Goal: Task Accomplishment & Management: Complete application form

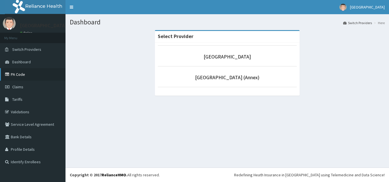
click at [13, 75] on link "PA Code" at bounding box center [32, 74] width 65 height 13
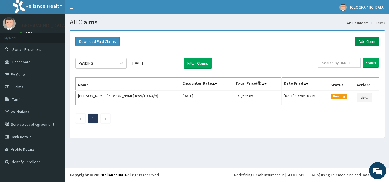
click at [368, 43] on link "Add Claim" at bounding box center [366, 42] width 24 height 10
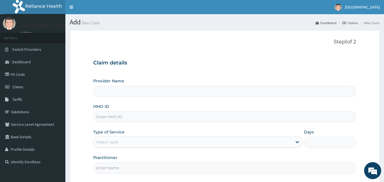
click at [219, 117] on input "HMO ID" at bounding box center [224, 117] width 263 height 11
type input "j"
type input "[GEOGRAPHIC_DATA]"
type input "JLM/10085/A"
click at [166, 139] on div "Select type" at bounding box center [193, 142] width 199 height 9
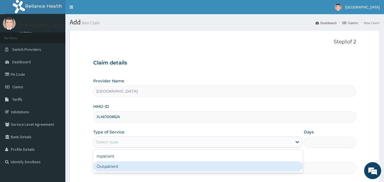
click at [144, 168] on div "Outpatient" at bounding box center [198, 167] width 210 height 10
type input "1"
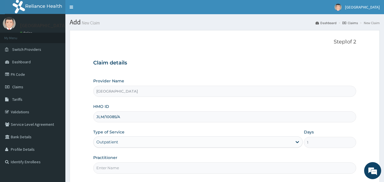
click at [204, 168] on input "Practitioner" at bounding box center [224, 168] width 263 height 11
type input "[PERSON_NAME]"
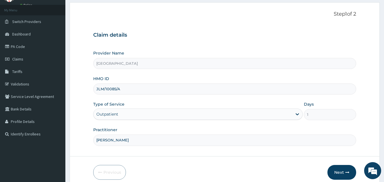
scroll to position [38, 0]
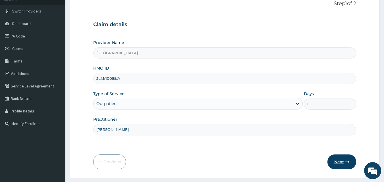
click at [337, 166] on button "Next" at bounding box center [342, 162] width 29 height 15
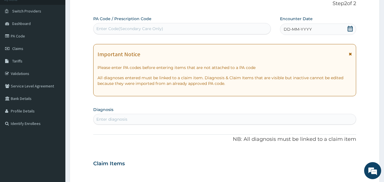
click at [223, 30] on div "Enter Code(Secondary Care Only)" at bounding box center [183, 28] width 178 height 9
paste input "PA/1E2884"
type input "PA/1E2884"
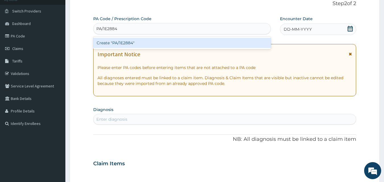
click at [197, 46] on div "Create "PA/1E2884"" at bounding box center [182, 43] width 178 height 10
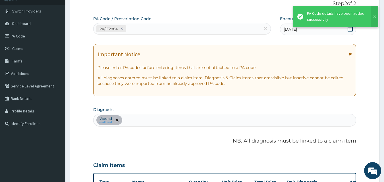
scroll to position [170, 0]
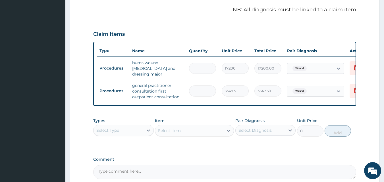
click at [197, 46] on th "Quantity" at bounding box center [202, 50] width 33 height 11
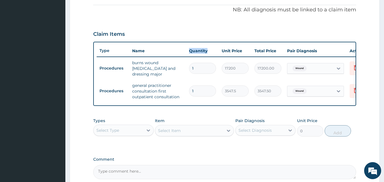
click at [197, 46] on th "Quantity" at bounding box center [202, 50] width 33 height 11
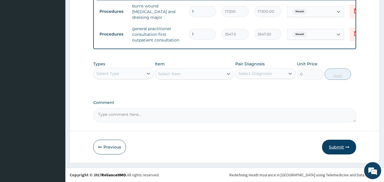
click at [338, 145] on button "Submit" at bounding box center [339, 147] width 34 height 15
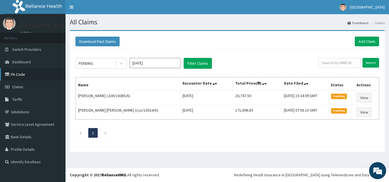
click at [17, 75] on link "PA Code" at bounding box center [32, 74] width 65 height 13
